Goal: Information Seeking & Learning: Learn about a topic

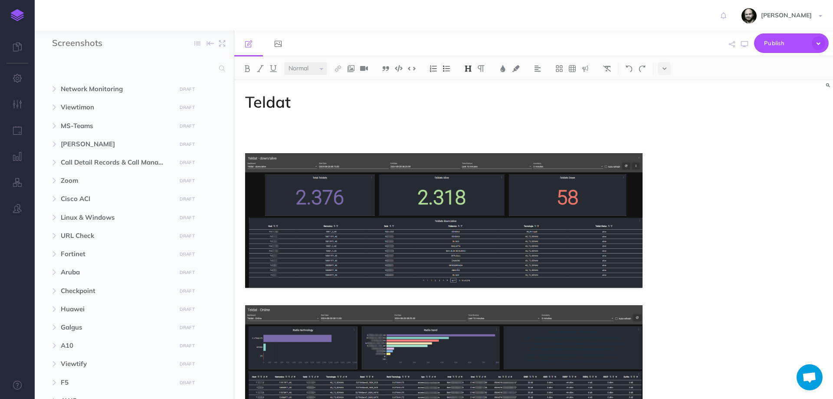
select select "null"
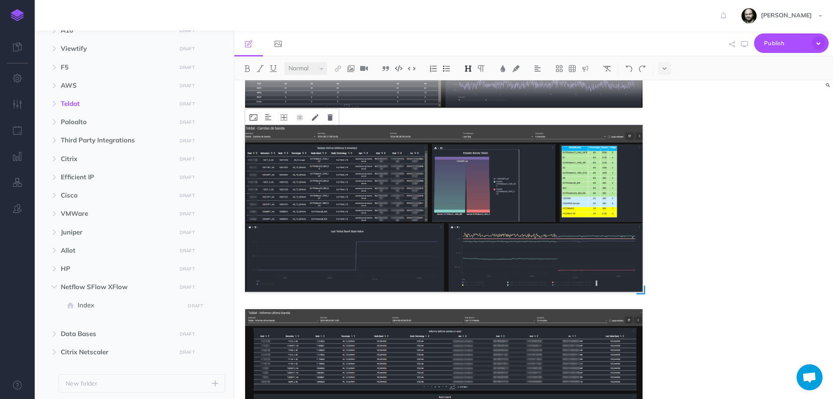
scroll to position [636, 0]
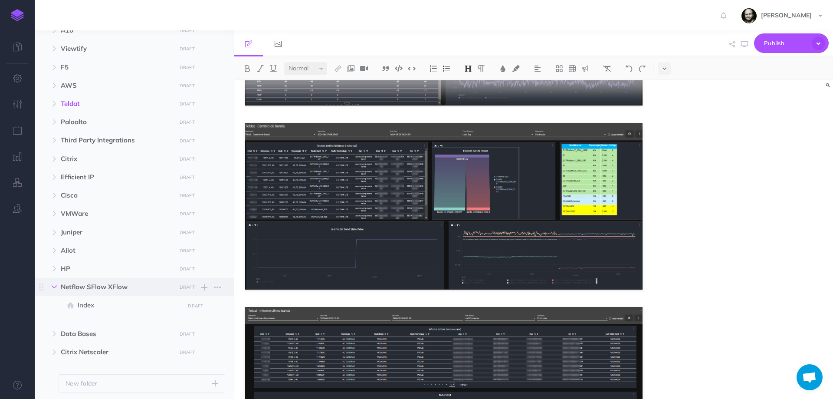
click at [58, 285] on button "button" at bounding box center [54, 286] width 16 height 10
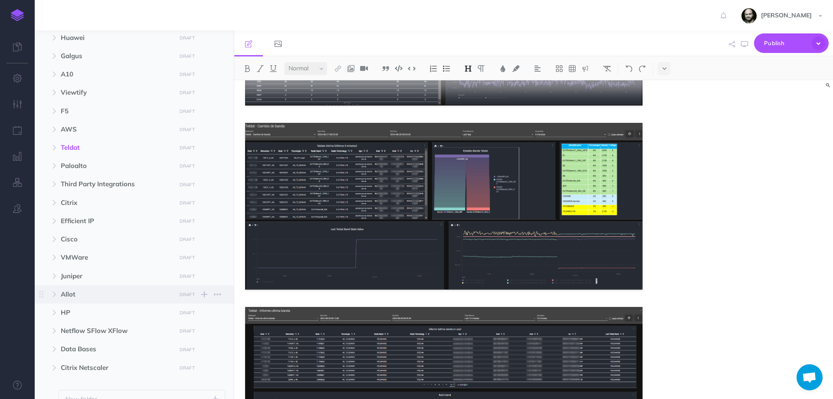
scroll to position [257, 0]
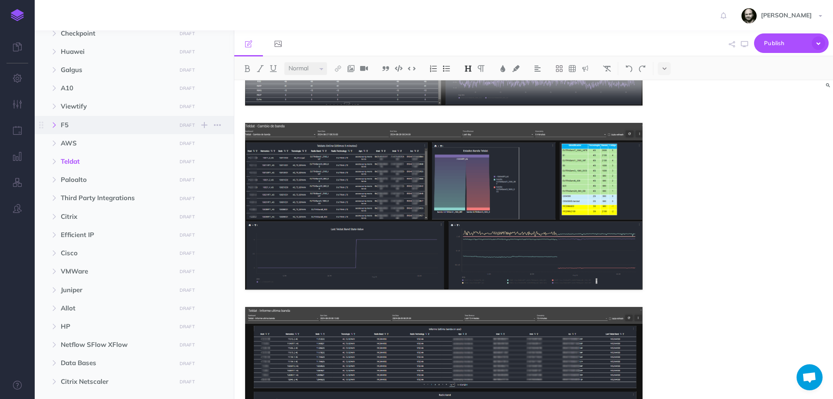
click at [52, 120] on button "button" at bounding box center [54, 125] width 16 height 10
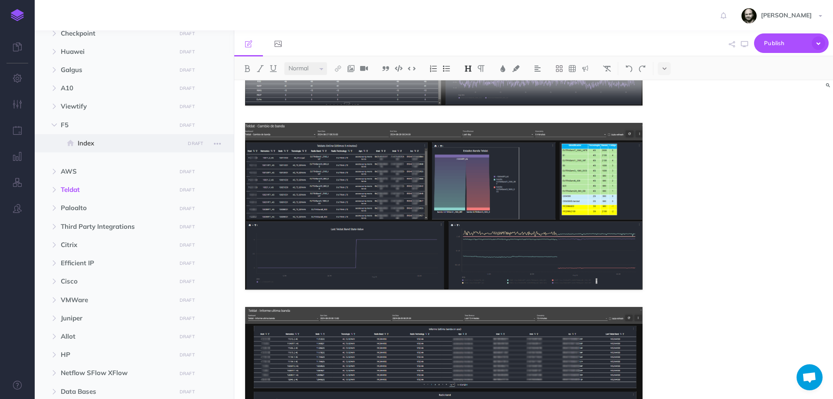
click at [92, 140] on span "Index" at bounding box center [130, 143] width 104 height 10
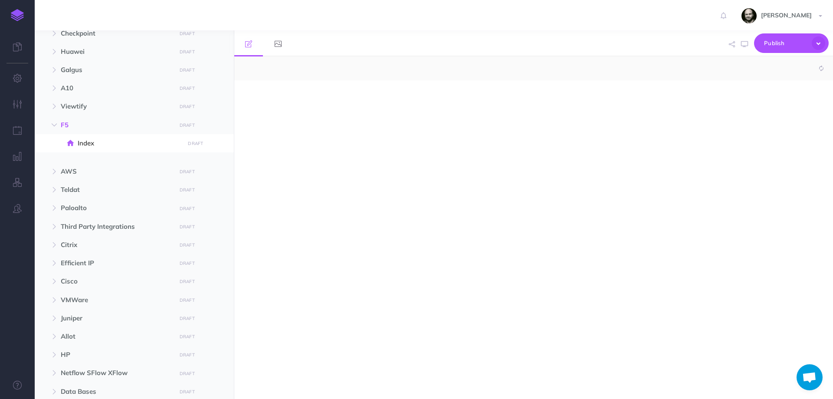
select select "null"
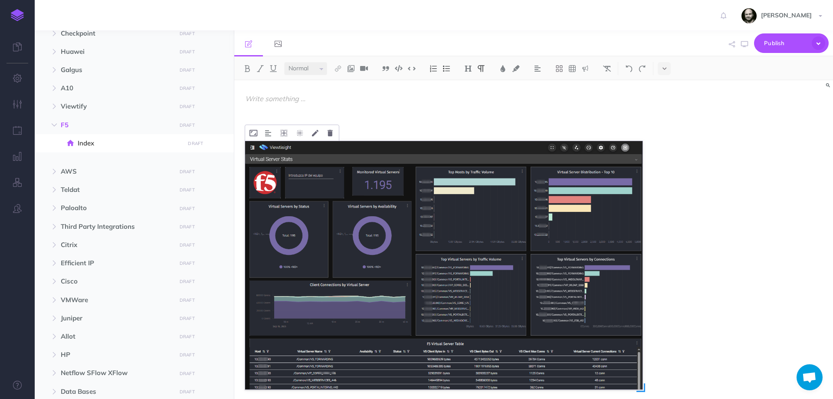
scroll to position [58, 0]
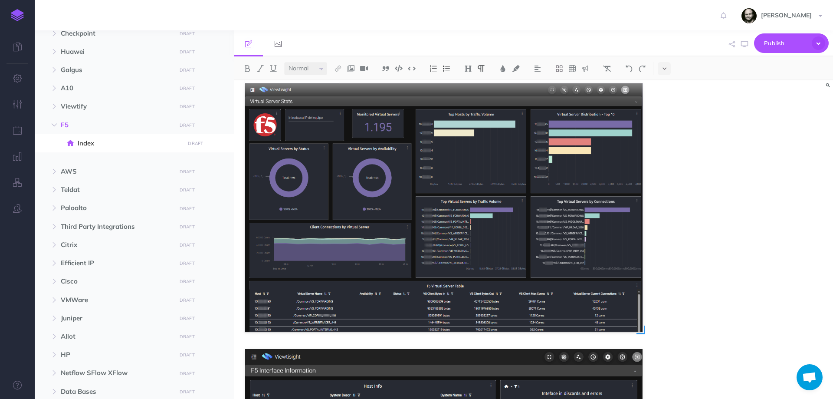
click at [412, 236] on img at bounding box center [443, 207] width 397 height 248
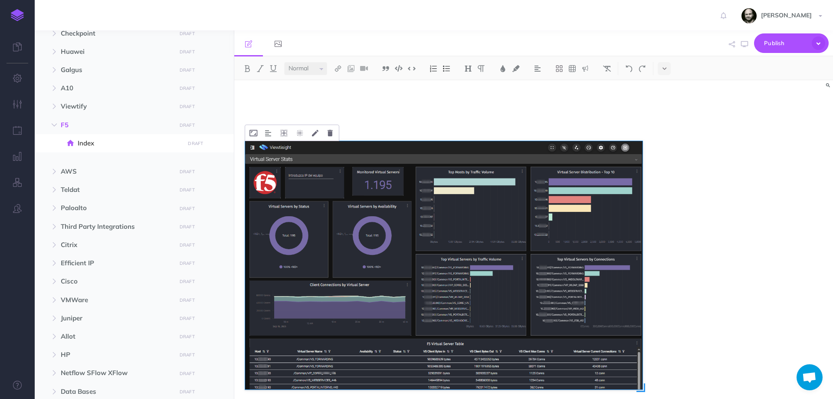
click at [507, 208] on img at bounding box center [443, 265] width 397 height 248
drag, startPoint x: 506, startPoint y: 207, endPoint x: 441, endPoint y: 259, distance: 83.6
click at [441, 259] on img at bounding box center [443, 265] width 397 height 248
click at [327, 133] on button at bounding box center [330, 133] width 14 height 16
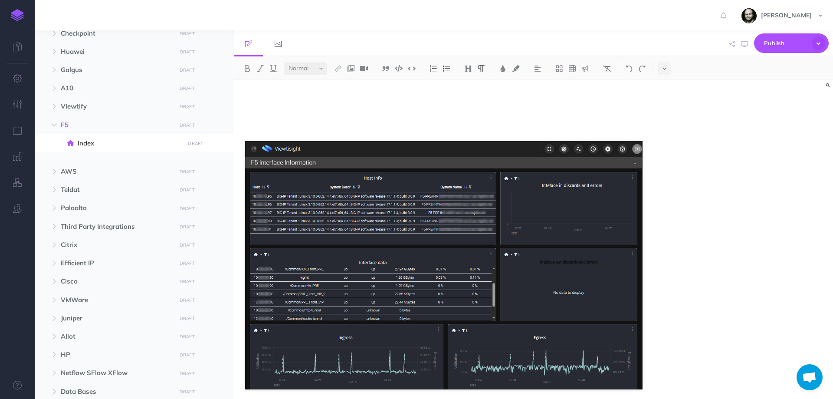
click at [320, 123] on p at bounding box center [443, 128] width 397 height 10
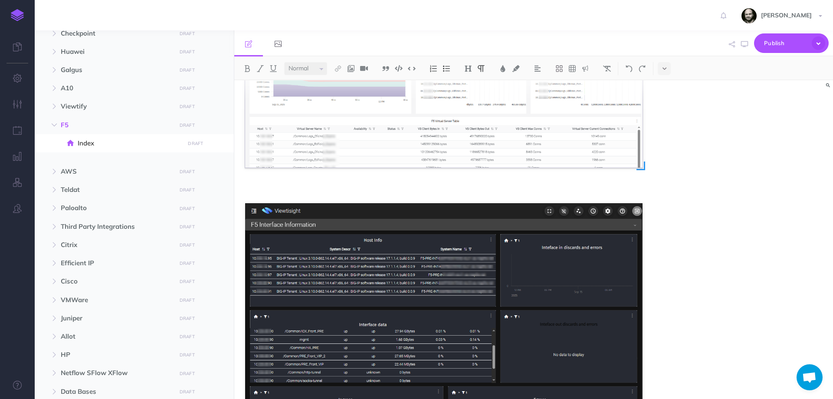
scroll to position [289, 0]
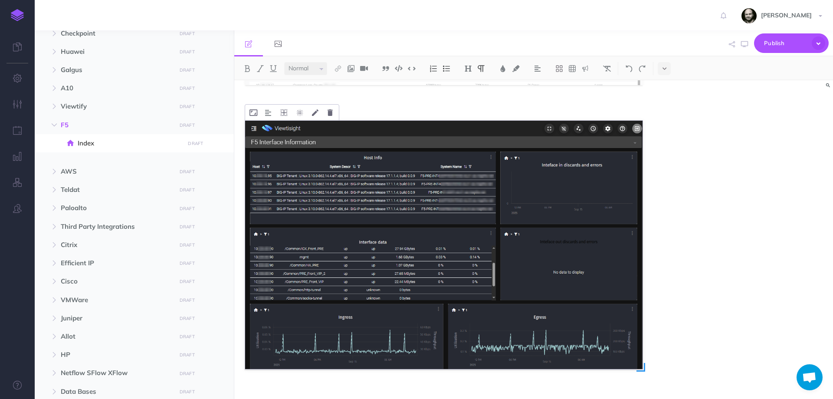
click at [426, 182] on img at bounding box center [443, 245] width 397 height 248
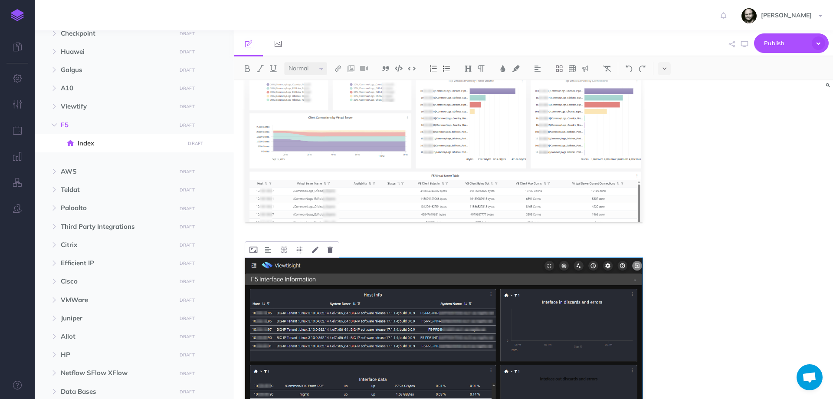
scroll to position [304, 0]
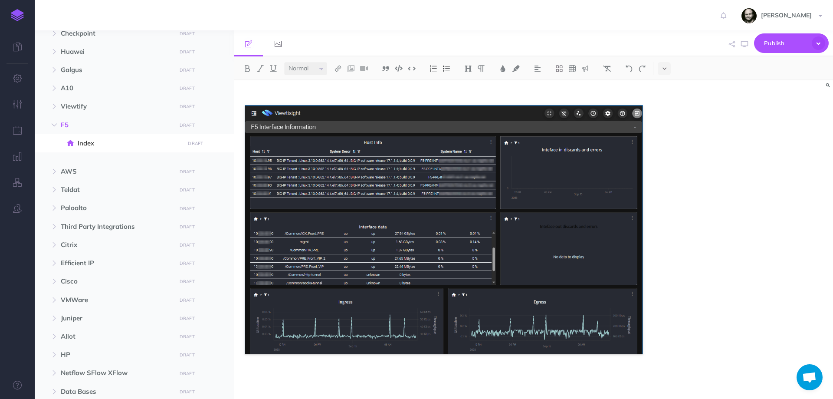
click at [349, 364] on div at bounding box center [443, 87] width 419 height 623
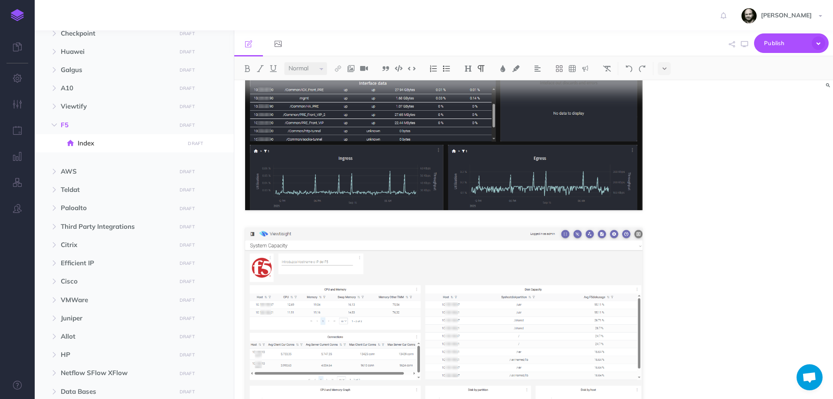
scroll to position [563, 0]
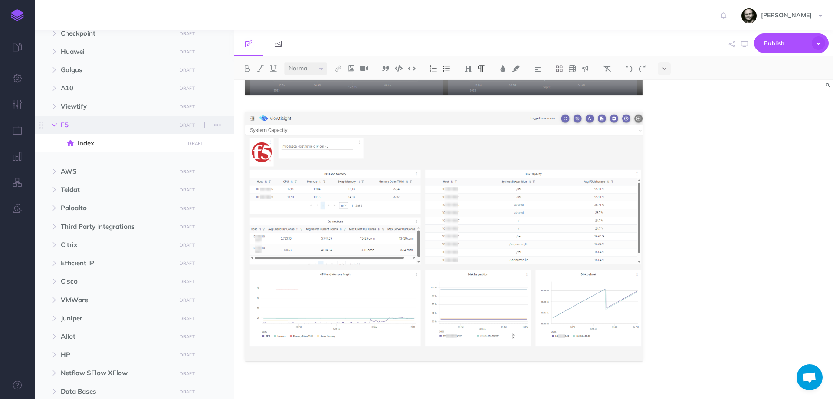
click at [56, 125] on icon "button" at bounding box center [54, 124] width 5 height 5
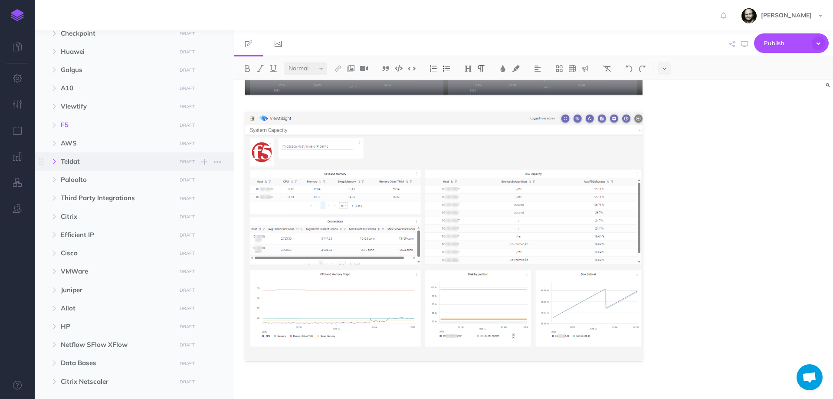
click at [55, 160] on icon "button" at bounding box center [54, 161] width 5 height 5
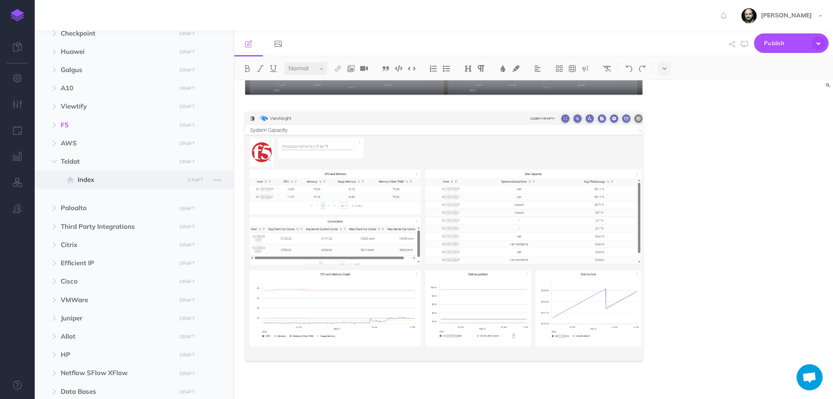
click at [72, 177] on icon at bounding box center [70, 180] width 7 height 7
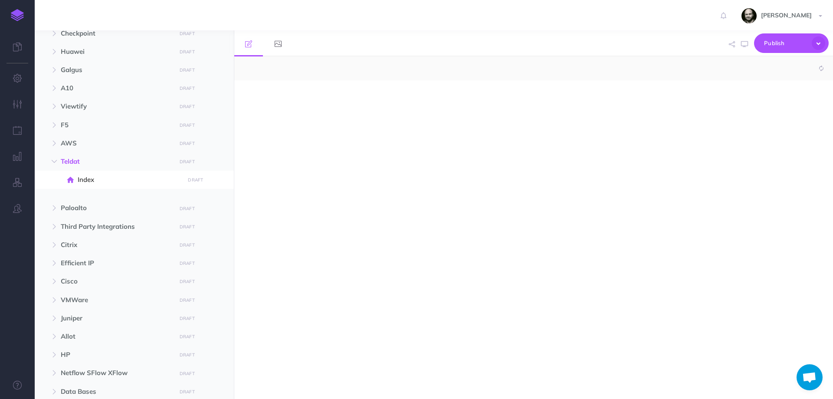
select select "null"
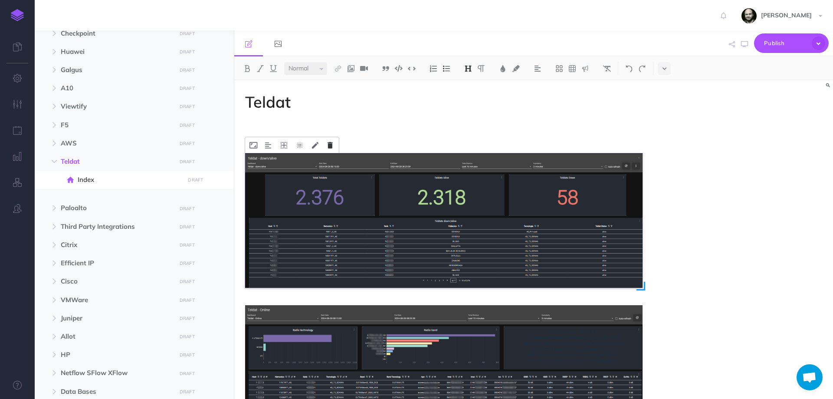
click at [325, 144] on button at bounding box center [330, 145] width 14 height 16
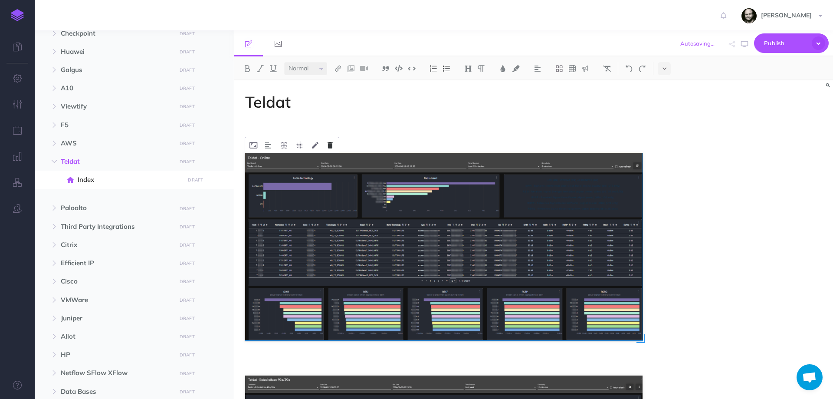
click at [329, 146] on icon at bounding box center [329, 145] width 5 height 7
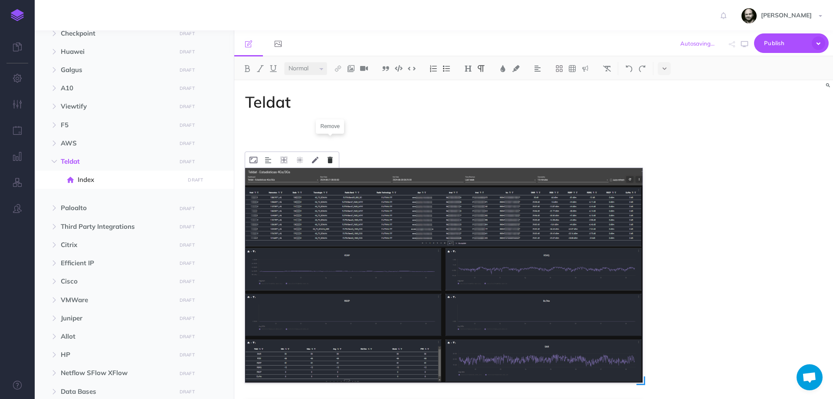
click at [333, 157] on button at bounding box center [330, 160] width 14 height 16
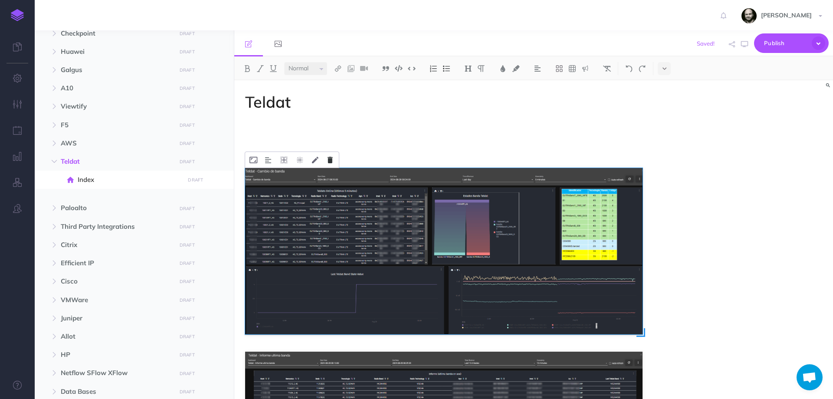
click at [330, 157] on icon at bounding box center [329, 160] width 5 height 7
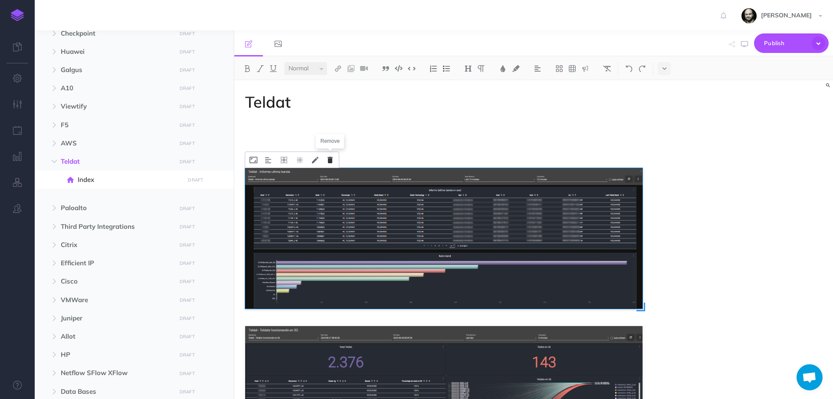
click at [331, 161] on icon at bounding box center [329, 160] width 5 height 7
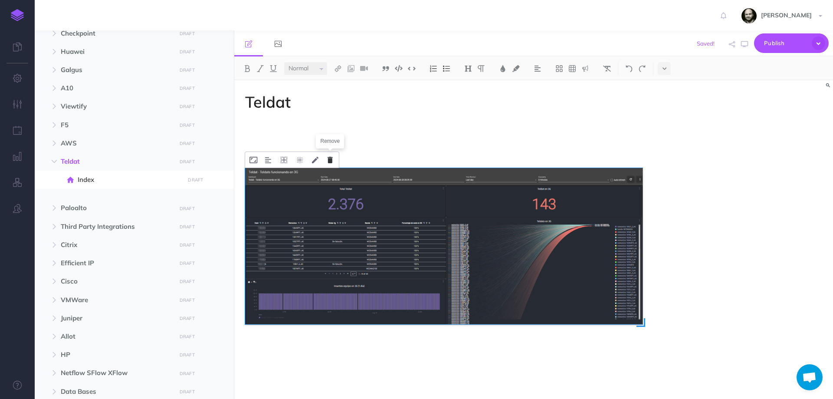
click at [327, 158] on button at bounding box center [330, 160] width 14 height 16
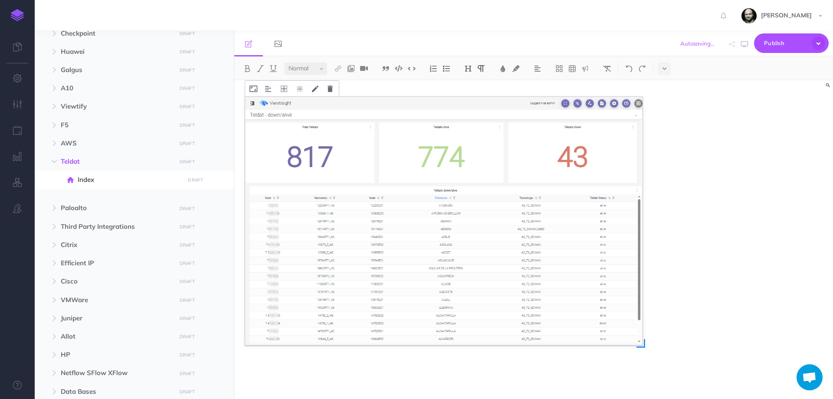
scroll to position [62, 0]
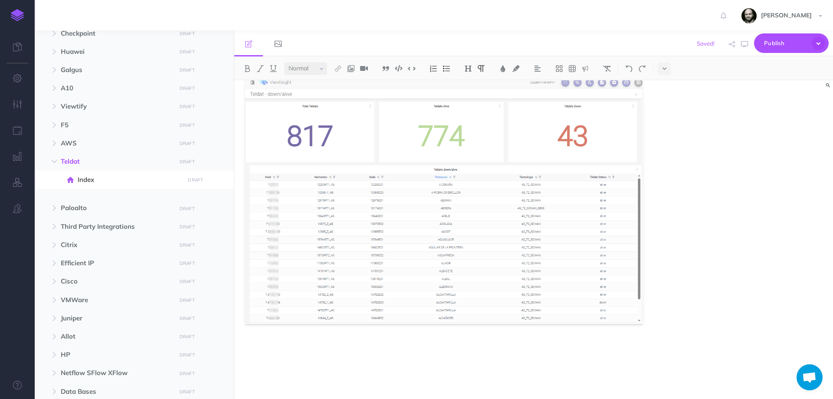
click at [285, 350] on p at bounding box center [443, 346] width 397 height 10
click at [705, 183] on div "Teldat" at bounding box center [533, 239] width 598 height 318
click at [341, 350] on p at bounding box center [443, 346] width 397 height 10
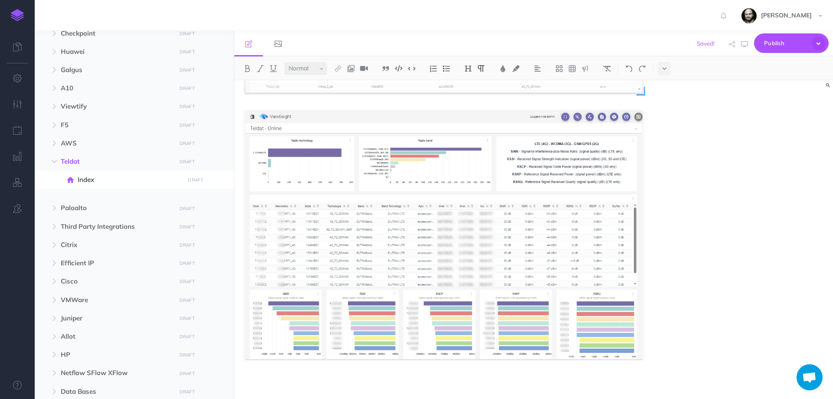
scroll to position [328, 0]
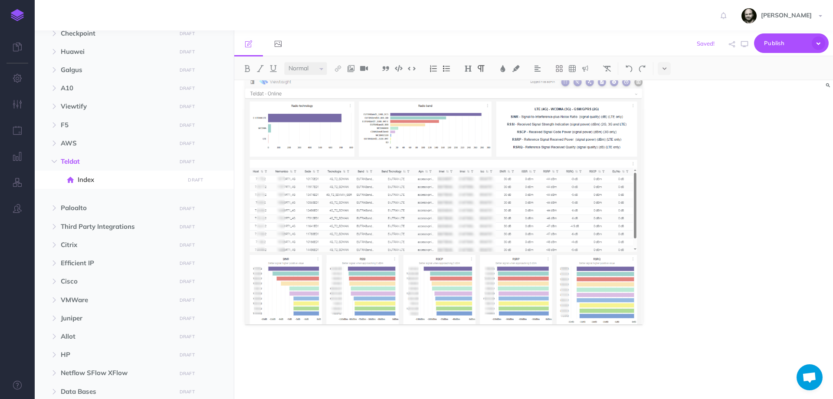
click at [307, 356] on p at bounding box center [443, 361] width 397 height 10
click at [690, 280] on div "Teldat" at bounding box center [533, 239] width 598 height 318
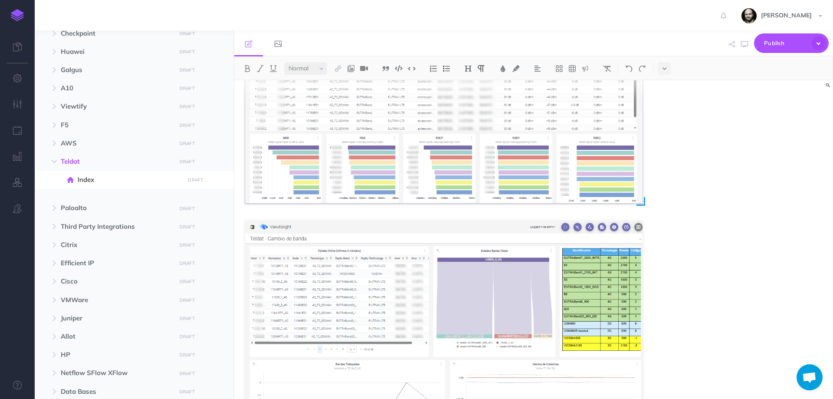
scroll to position [594, 0]
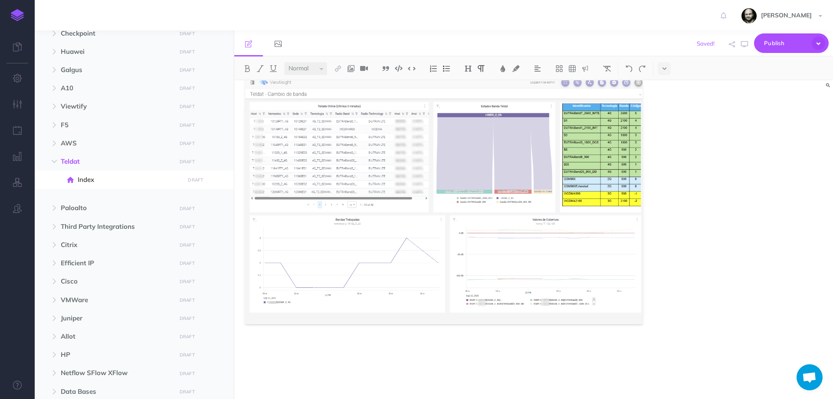
click at [687, 255] on div "Teldat" at bounding box center [533, 239] width 598 height 318
click at [390, 361] on p at bounding box center [443, 361] width 397 height 10
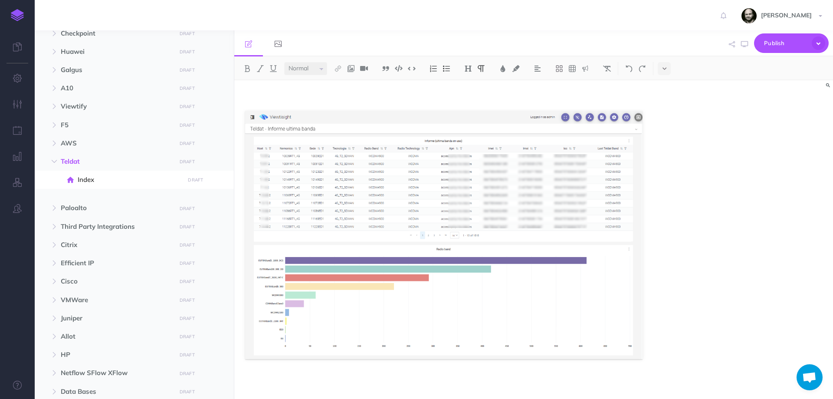
scroll to position [863, 0]
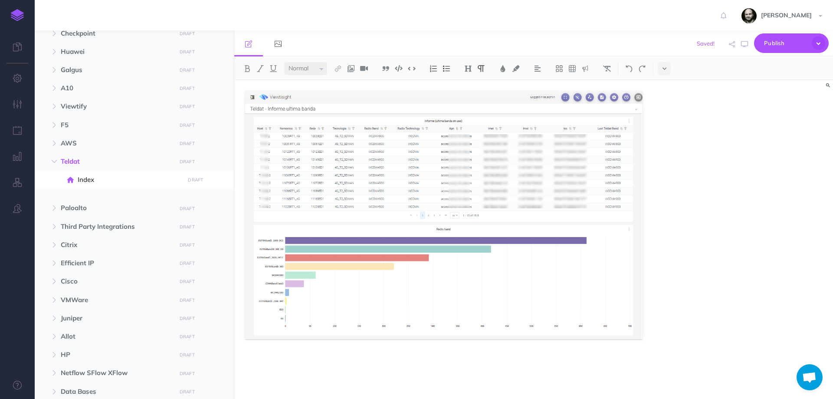
click at [710, 144] on div "Teldat" at bounding box center [533, 239] width 598 height 318
click at [325, 371] on p at bounding box center [443, 376] width 397 height 10
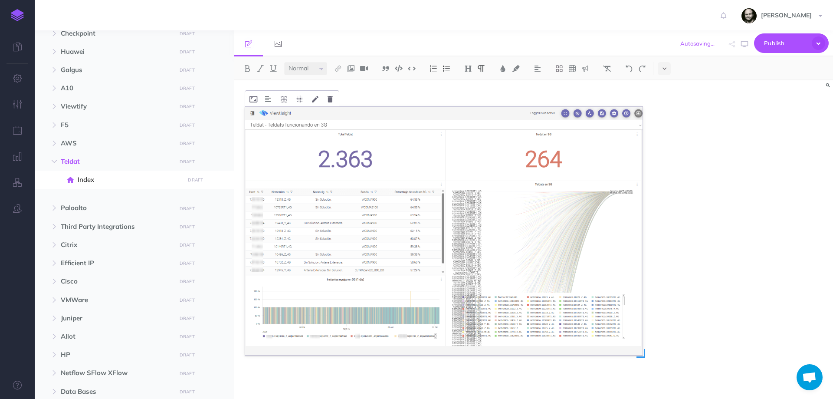
scroll to position [1131, 0]
click at [50, 160] on button "button" at bounding box center [54, 161] width 16 height 10
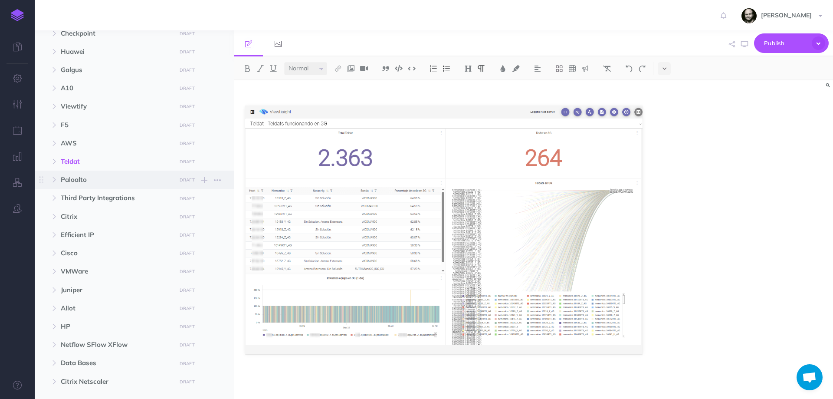
click at [61, 174] on span "Paloalto DRAFT Publish these changes Nevermind Publish New folder Add a new fol…" at bounding box center [144, 179] width 167 height 18
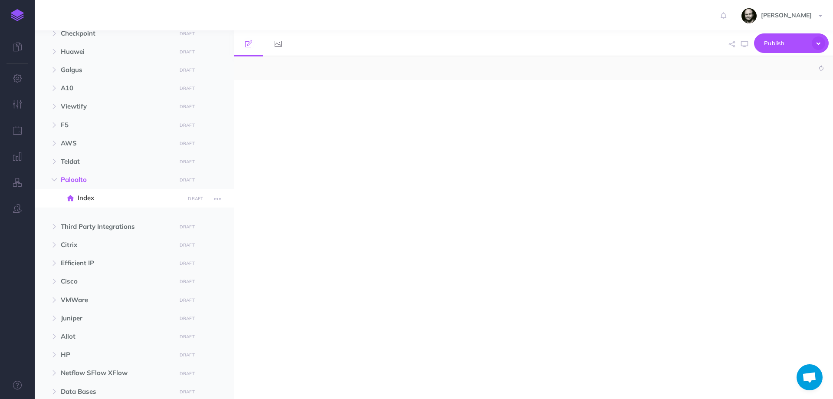
select select "null"
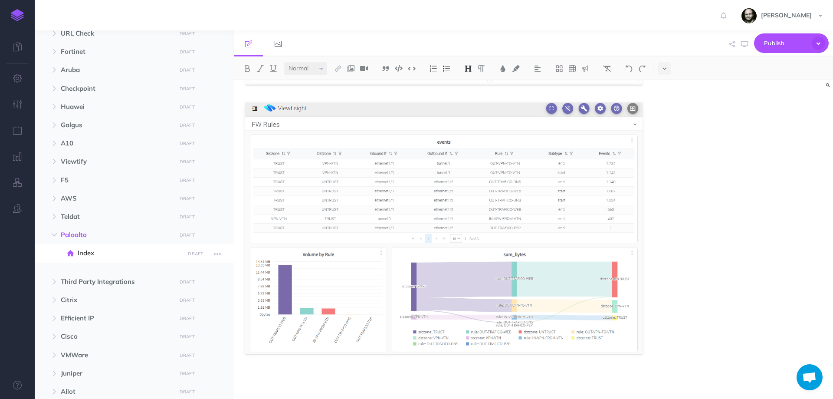
scroll to position [315, 0]
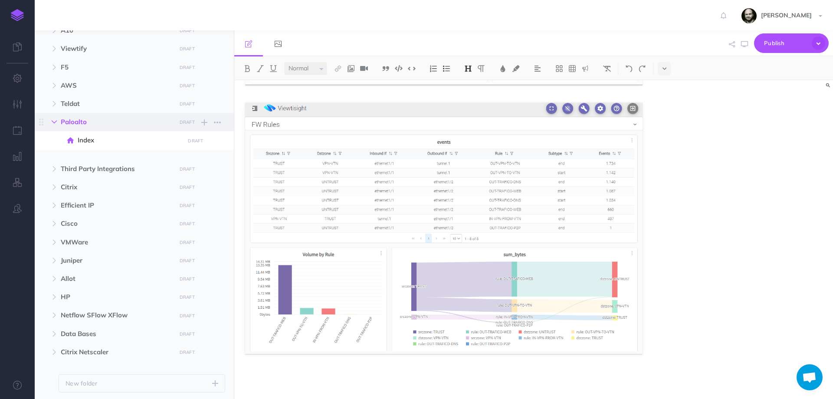
click at [57, 124] on button "button" at bounding box center [54, 122] width 16 height 10
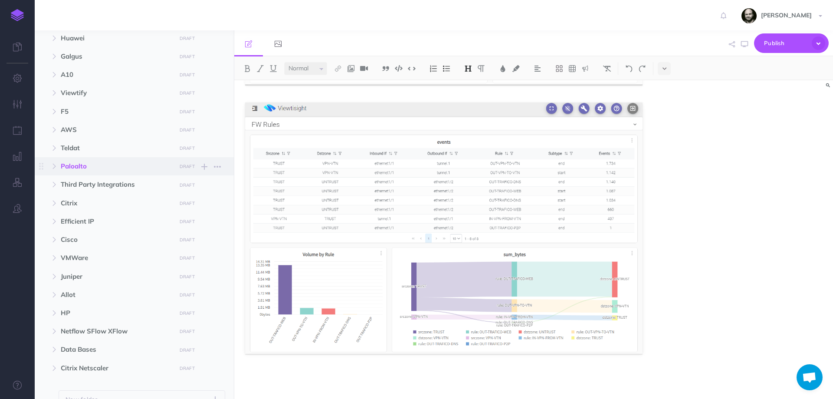
scroll to position [257, 0]
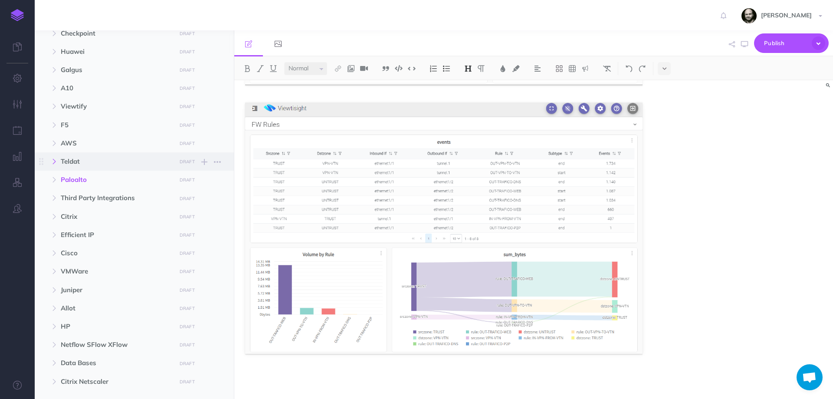
click at [58, 160] on button "button" at bounding box center [54, 161] width 16 height 10
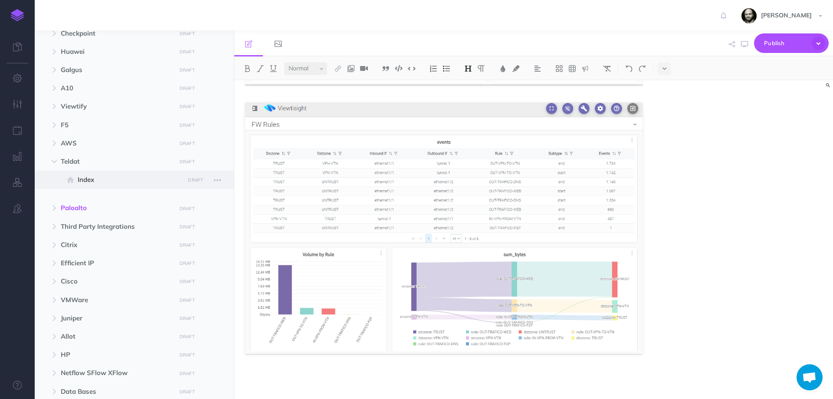
click at [75, 177] on span at bounding box center [71, 179] width 13 height 10
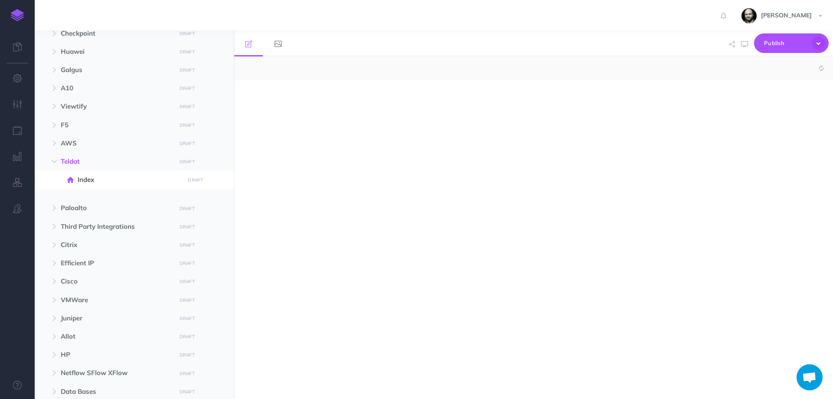
select select "null"
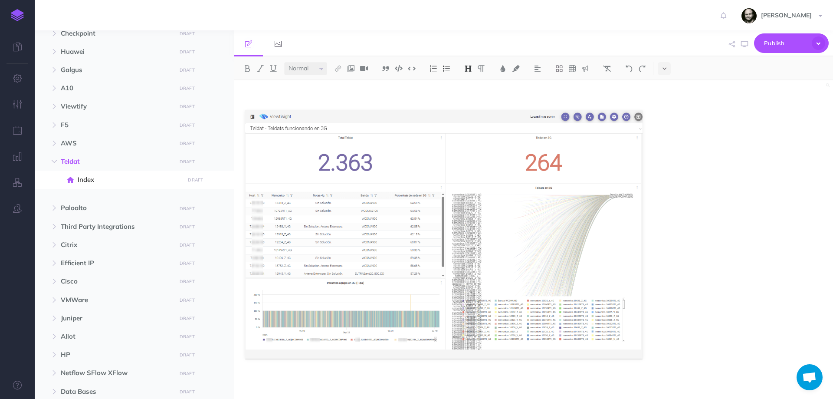
scroll to position [1131, 0]
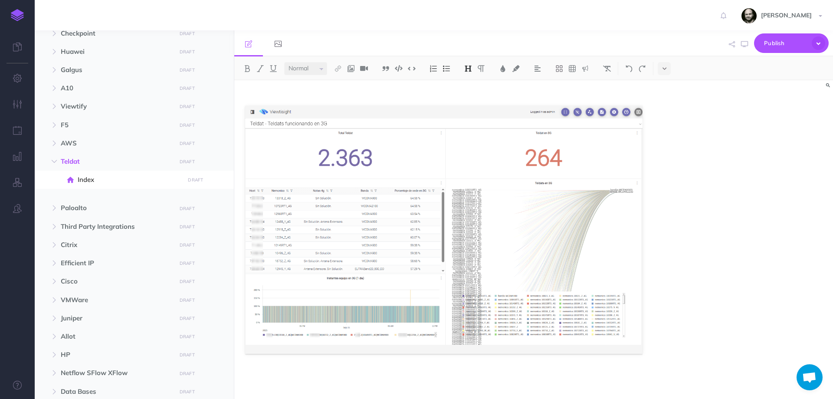
click at [720, 195] on div "Teldat" at bounding box center [533, 239] width 598 height 318
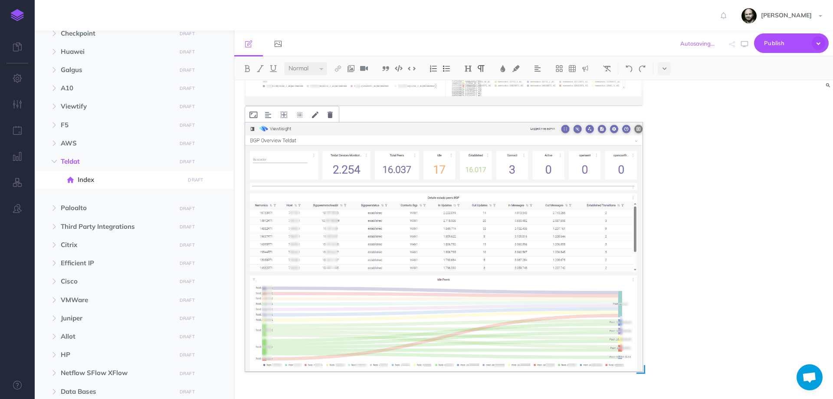
scroll to position [1397, 0]
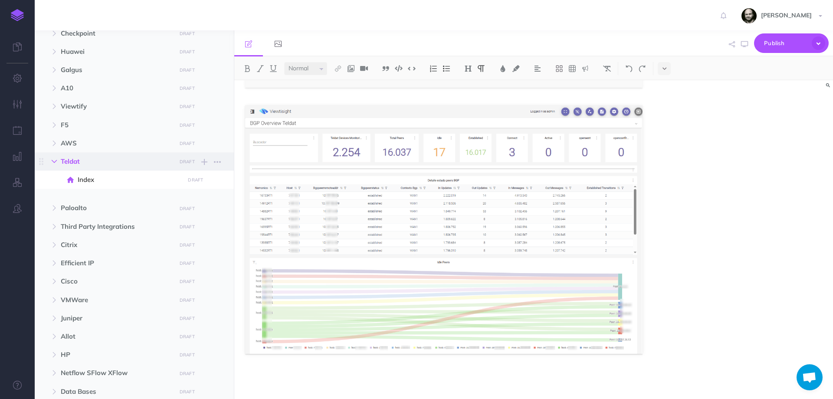
click at [49, 161] on button "button" at bounding box center [54, 161] width 16 height 10
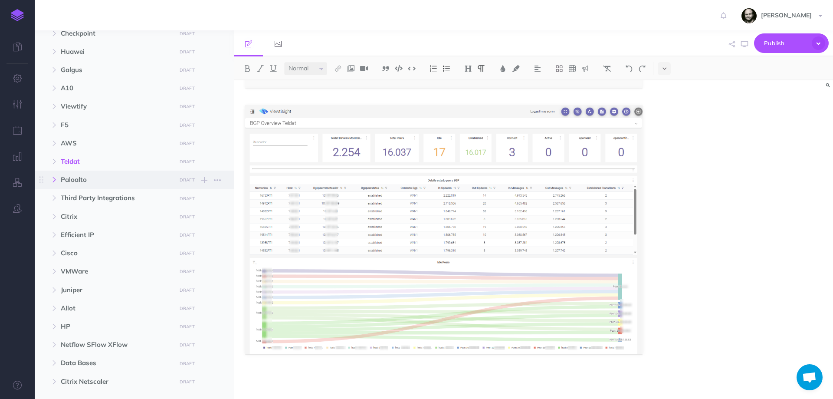
click at [53, 180] on icon "button" at bounding box center [54, 179] width 5 height 5
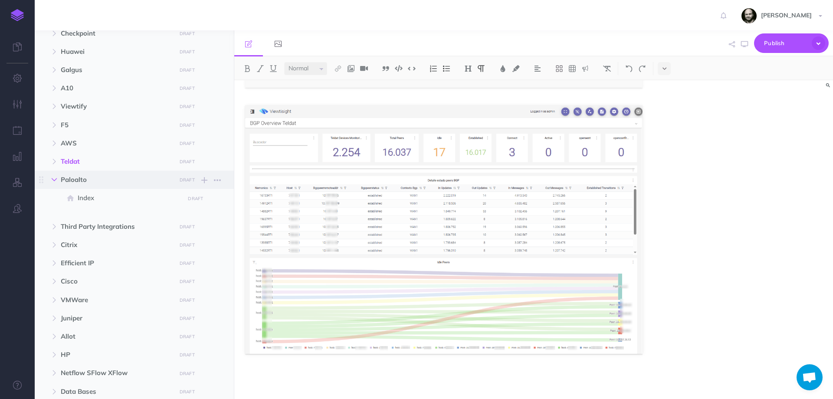
click at [53, 180] on icon "button" at bounding box center [54, 179] width 5 height 5
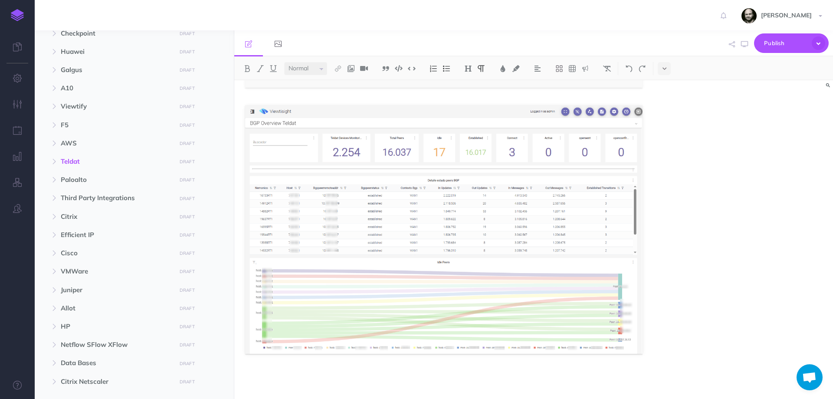
click at [714, 224] on div "Teldat" at bounding box center [533, 239] width 598 height 318
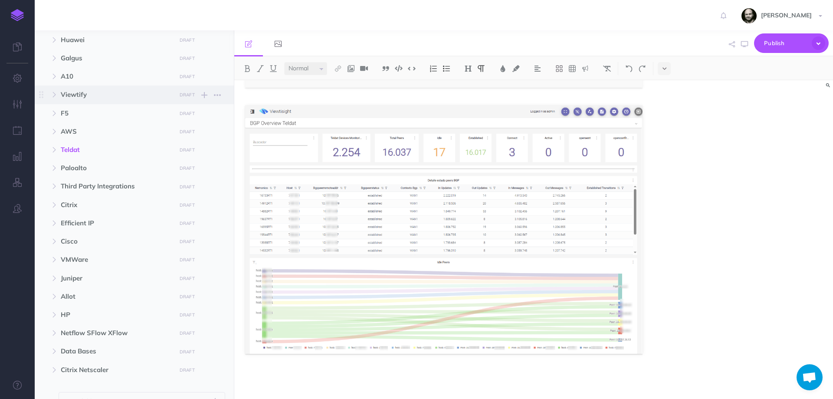
scroll to position [315, 0]
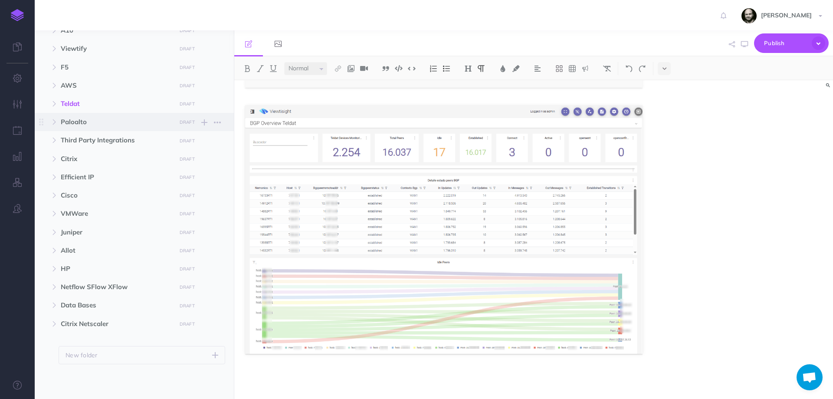
click at [81, 127] on span "Paloalto" at bounding box center [116, 122] width 110 height 10
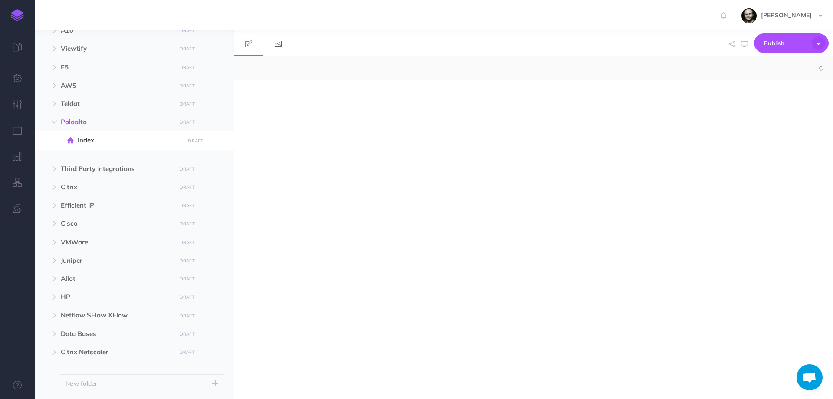
select select "null"
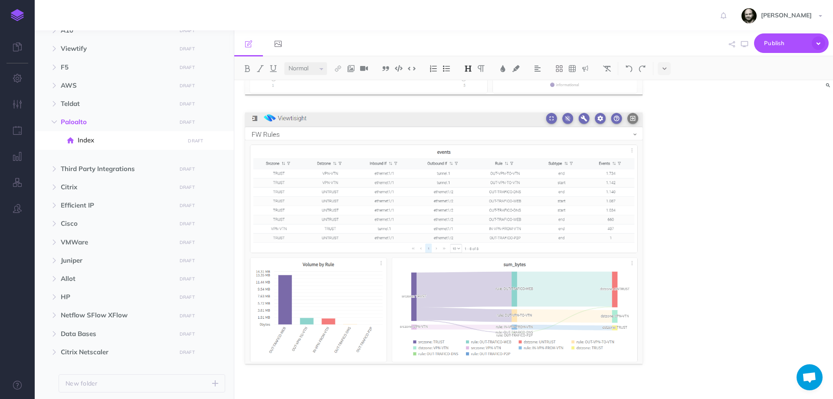
scroll to position [844, 0]
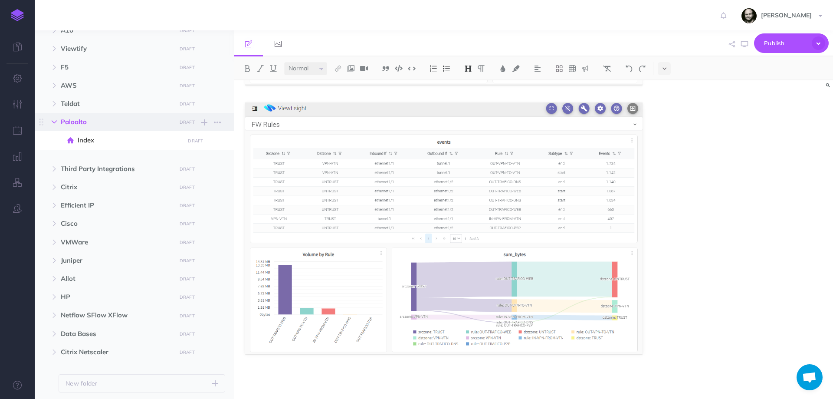
click at [56, 121] on icon "button" at bounding box center [54, 121] width 5 height 5
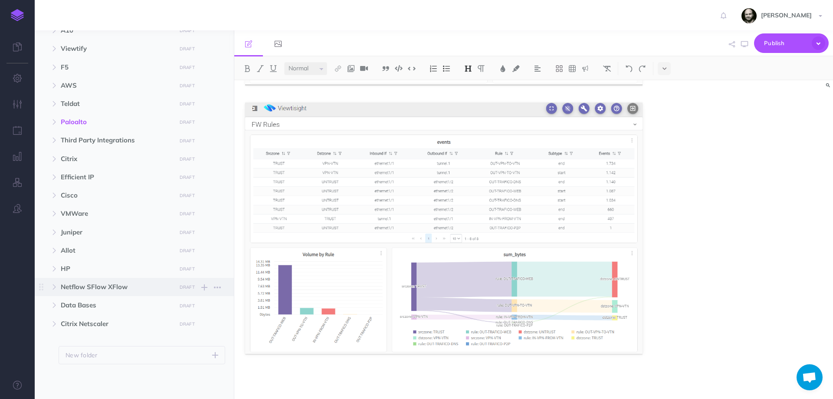
click at [106, 285] on span "Netflow SFlow XFlow" at bounding box center [116, 286] width 110 height 10
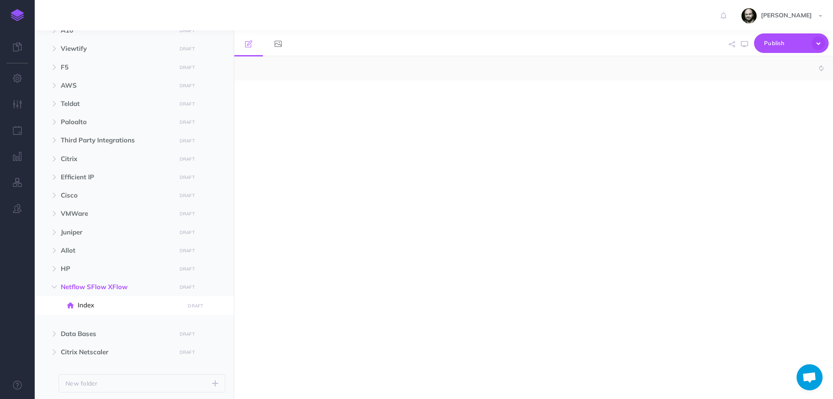
select select "null"
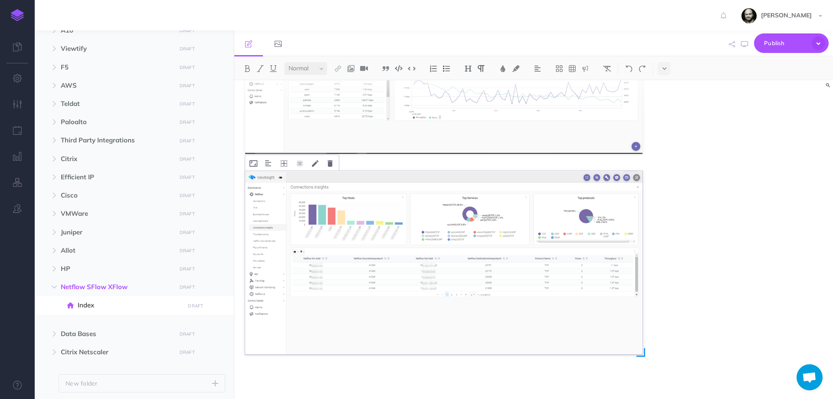
scroll to position [341, 0]
click at [743, 313] on div at bounding box center [533, 239] width 598 height 318
click at [59, 285] on button "button" at bounding box center [54, 286] width 16 height 10
click at [119, 377] on div "Screenshots Collapse all Expand all Expand to root folders Network Monitoring D…" at bounding box center [134, 214] width 199 height 368
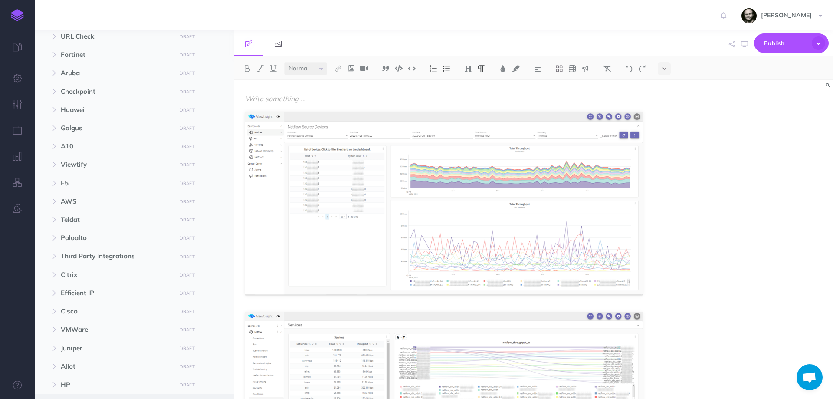
scroll to position [141, 0]
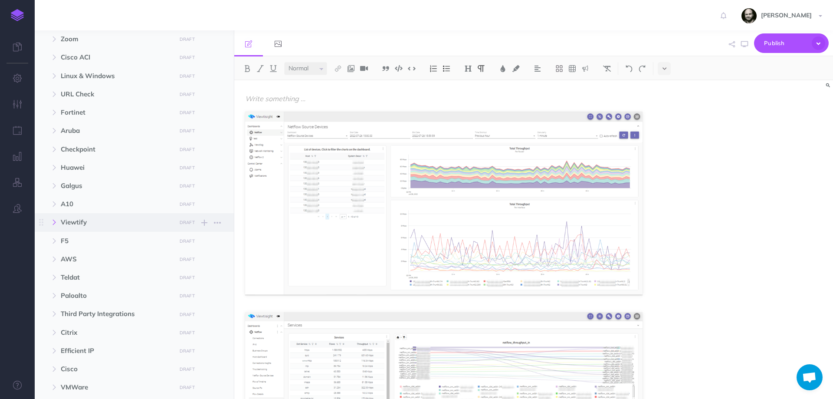
click at [53, 222] on icon "button" at bounding box center [54, 221] width 5 height 5
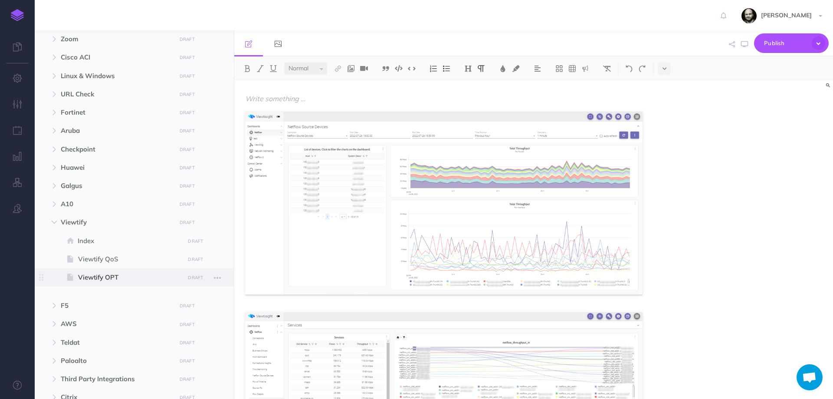
click at [121, 276] on span "Viewtify OPT" at bounding box center [130, 277] width 104 height 10
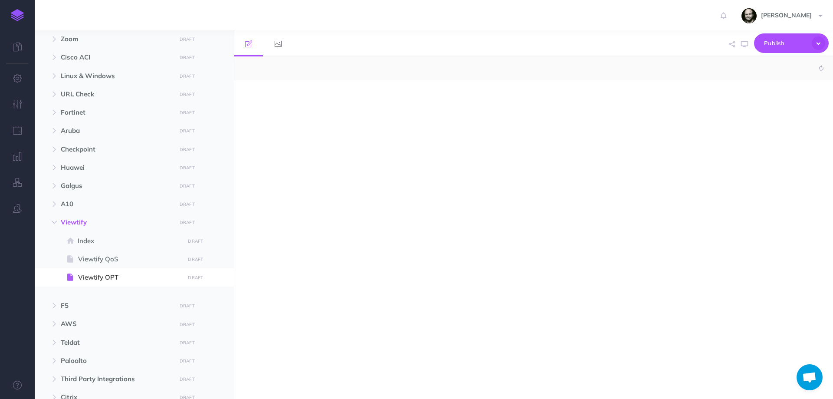
select select "null"
click at [413, 101] on p at bounding box center [443, 98] width 397 height 10
click at [469, 69] on img at bounding box center [468, 68] width 8 height 7
click at [471, 107] on button "H3" at bounding box center [467, 109] width 13 height 13
click at [306, 174] on div "Viewtify OPT" at bounding box center [443, 235] width 419 height 310
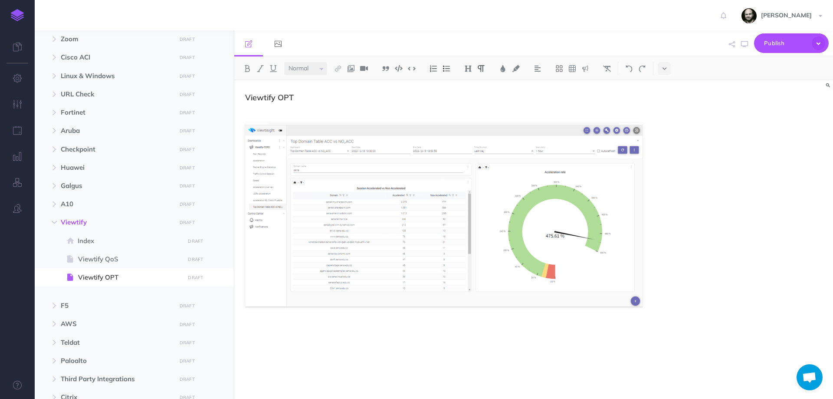
click at [313, 334] on div "Viewtify OPT" at bounding box center [443, 235] width 419 height 310
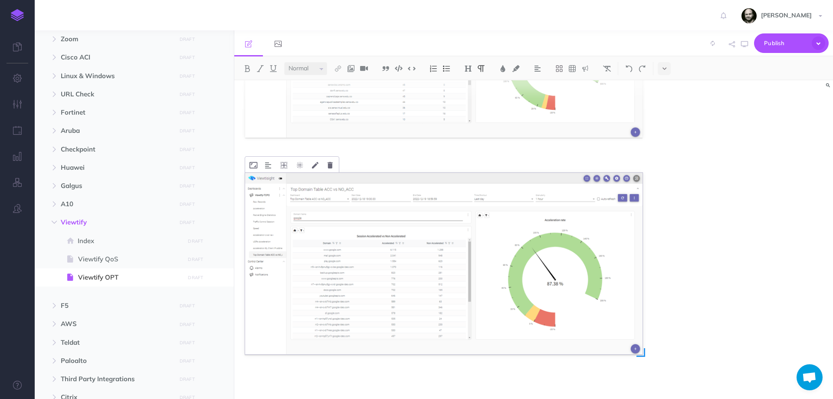
scroll to position [169, 0]
click at [311, 374] on p at bounding box center [443, 376] width 397 height 10
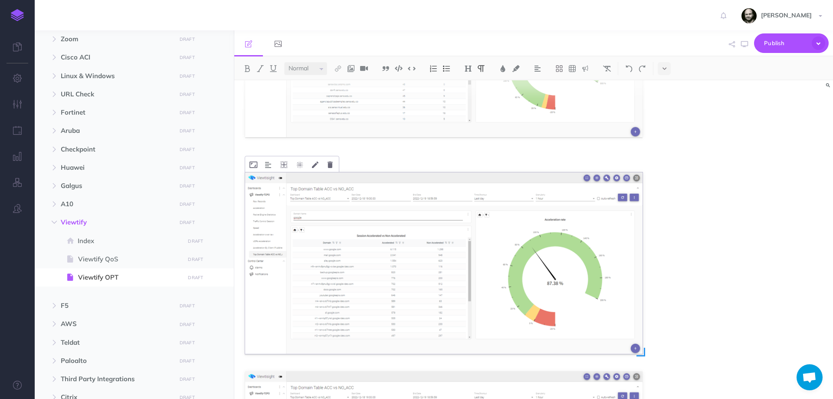
scroll to position [369, 0]
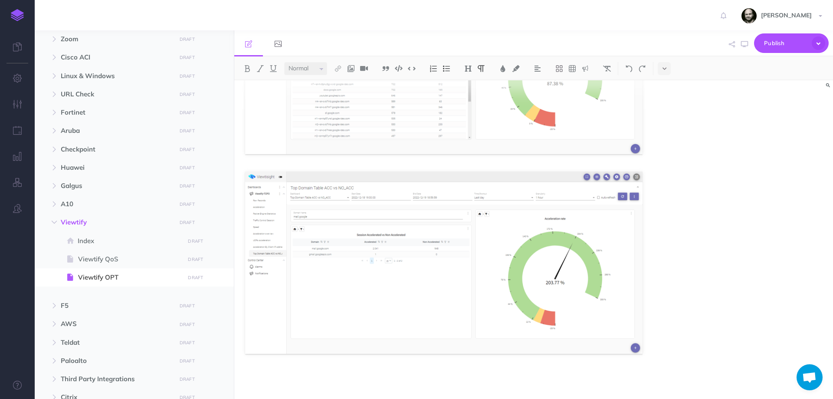
click at [382, 369] on div "Viewtify OPT" at bounding box center [443, 55] width 419 height 687
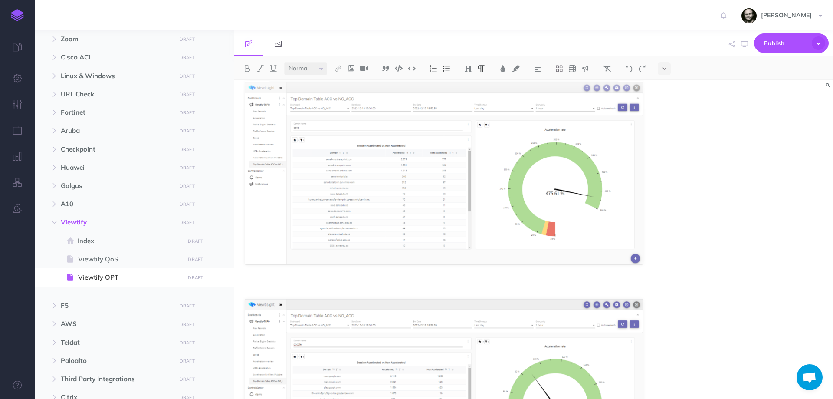
scroll to position [0, 0]
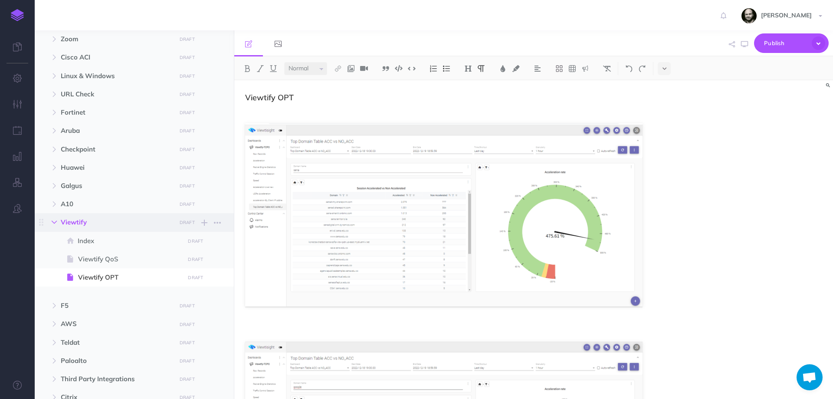
click at [57, 219] on button "button" at bounding box center [54, 222] width 16 height 10
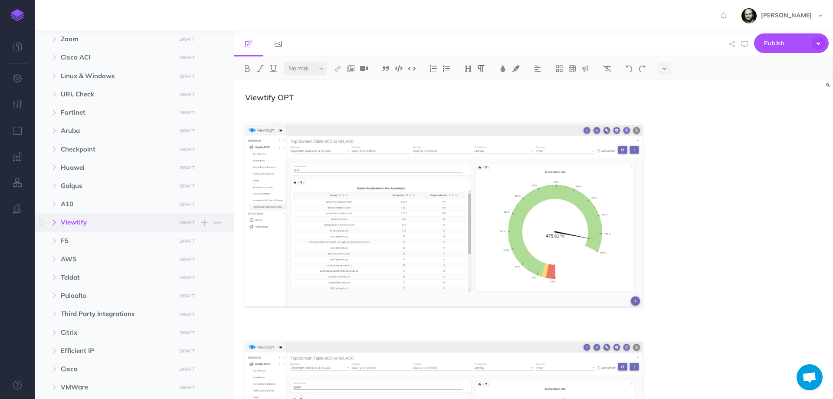
click at [60, 224] on button "button" at bounding box center [54, 222] width 16 height 10
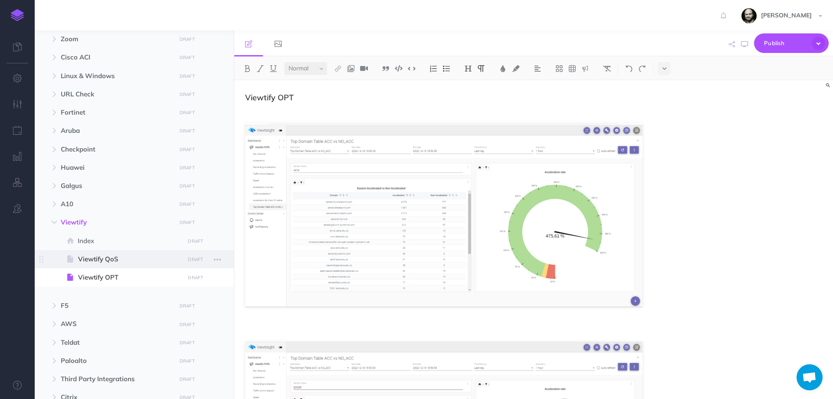
click at [81, 260] on span "Viewtify QoS" at bounding box center [130, 259] width 104 height 10
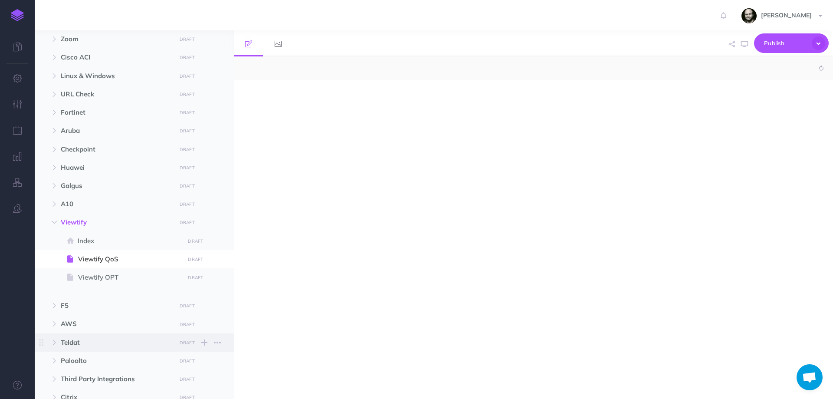
select select "null"
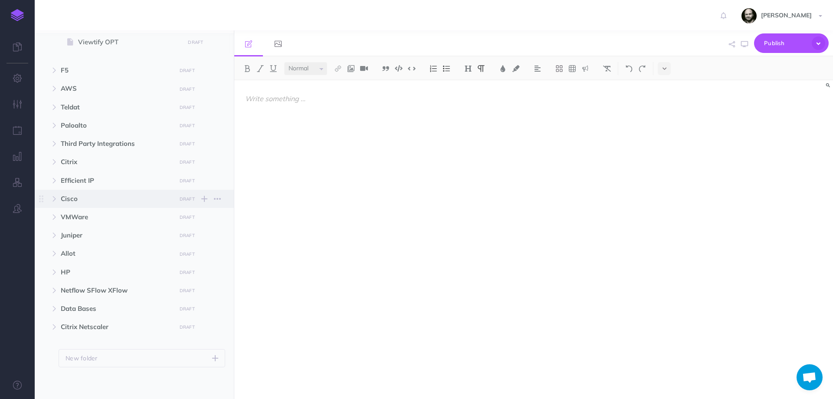
scroll to position [379, 0]
click at [69, 154] on span "Citrix" at bounding box center [116, 159] width 110 height 10
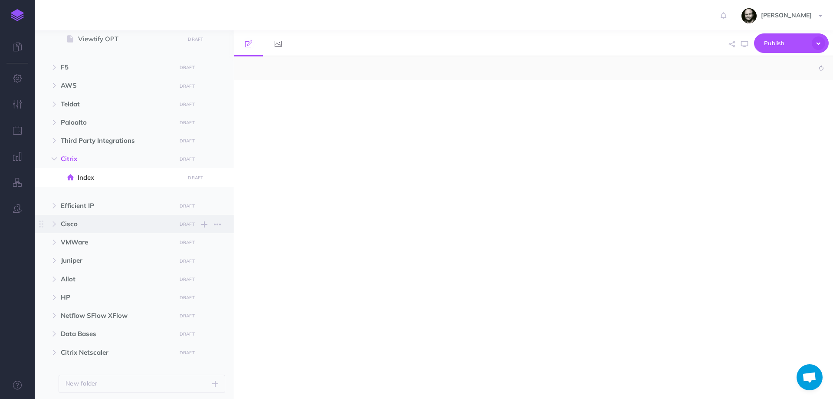
click at [69, 224] on span "Cisco" at bounding box center [116, 224] width 110 height 10
select select "null"
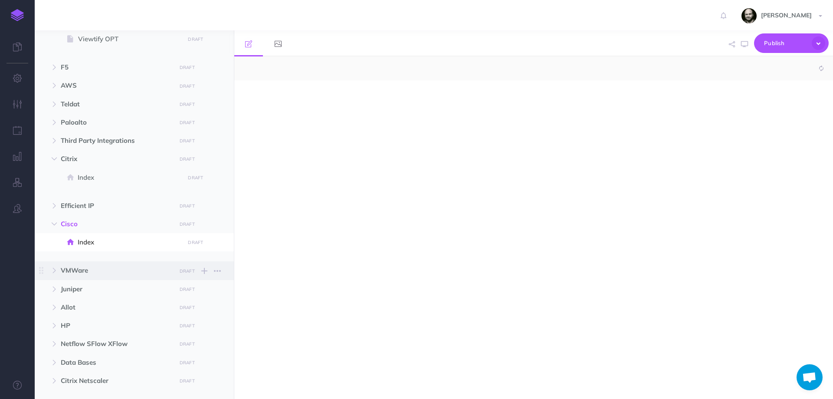
select select "null"
click at [66, 275] on span "VMWare" at bounding box center [116, 270] width 110 height 10
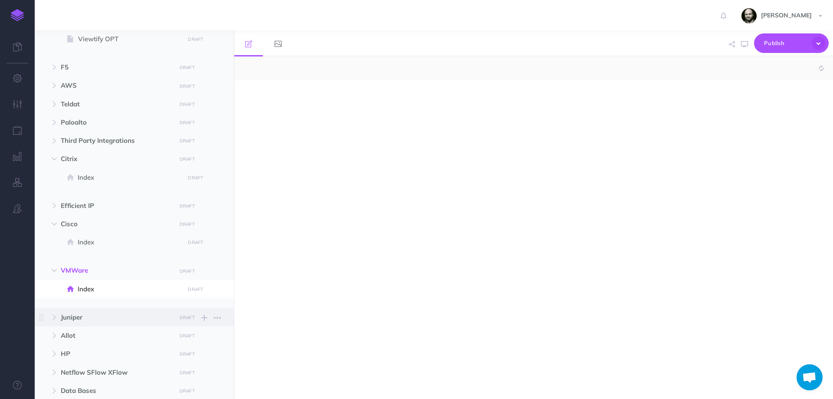
select select "null"
click at [66, 314] on span "Juniper" at bounding box center [116, 317] width 110 height 10
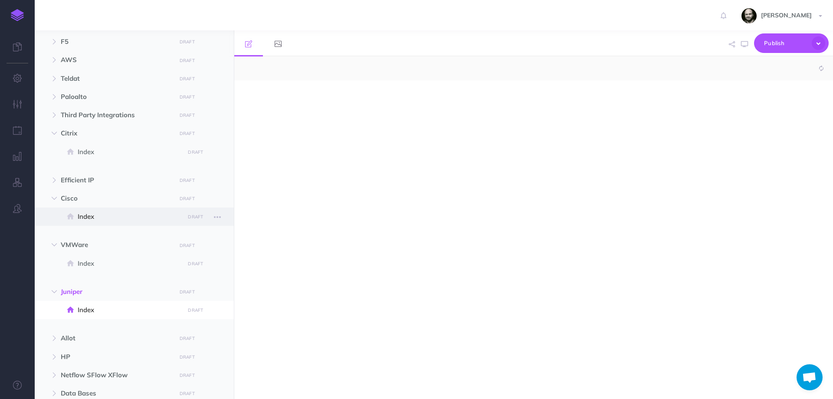
select select "null"
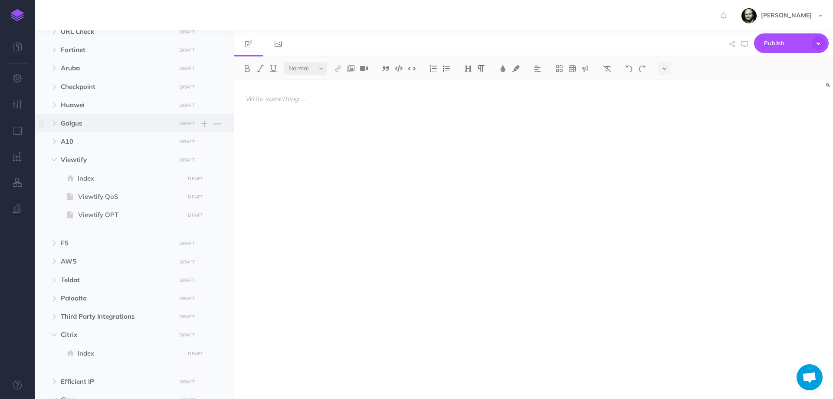
scroll to position [203, 0]
click at [75, 174] on span at bounding box center [71, 178] width 13 height 10
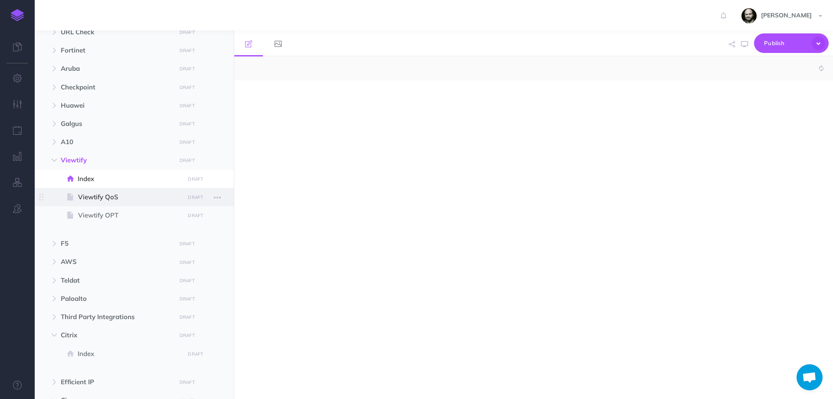
select select "null"
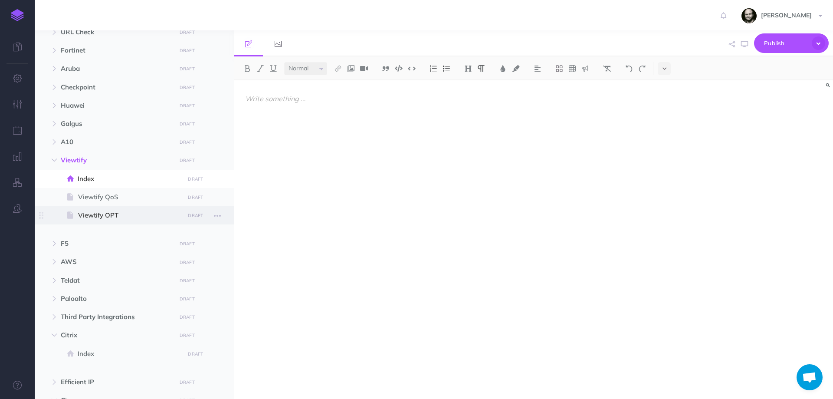
click at [104, 214] on span "Viewtify OPT" at bounding box center [130, 215] width 104 height 10
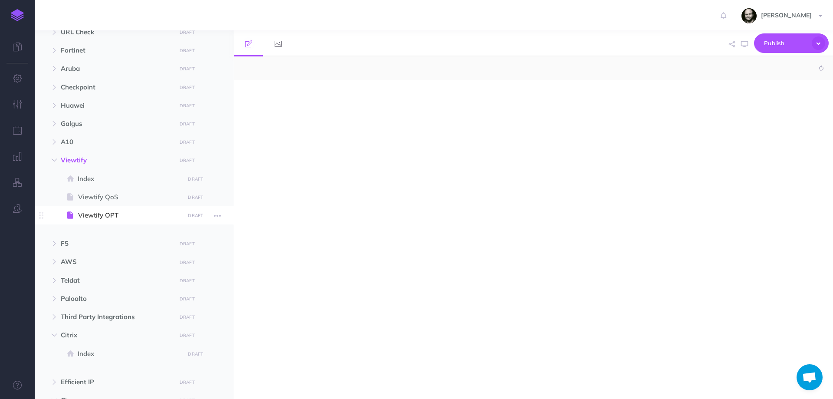
select select "null"
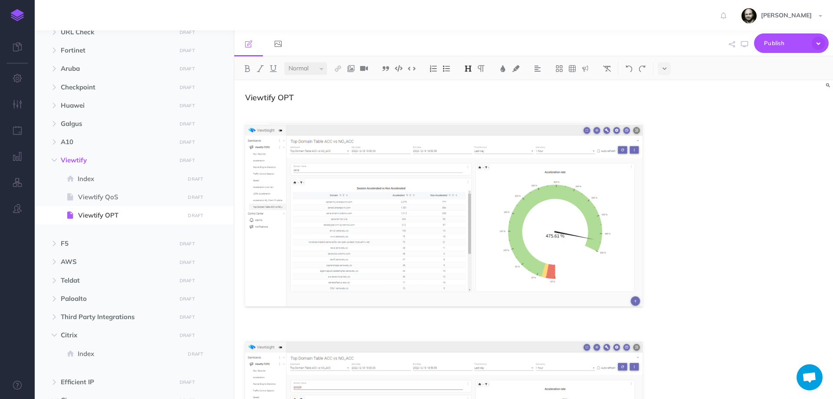
click at [13, 291] on div at bounding box center [17, 199] width 35 height 399
click at [496, 105] on p at bounding box center [443, 110] width 397 height 10
click at [475, 100] on h3 "Viewtify OPT" at bounding box center [443, 97] width 397 height 9
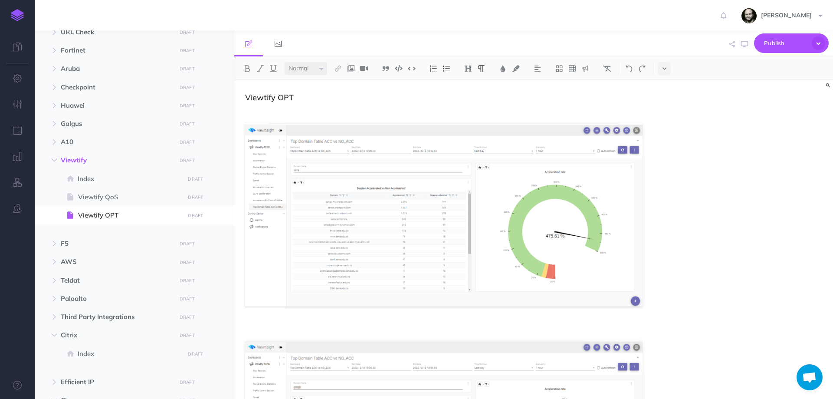
click at [264, 114] on p at bounding box center [443, 110] width 397 height 10
